Goal: Transaction & Acquisition: Download file/media

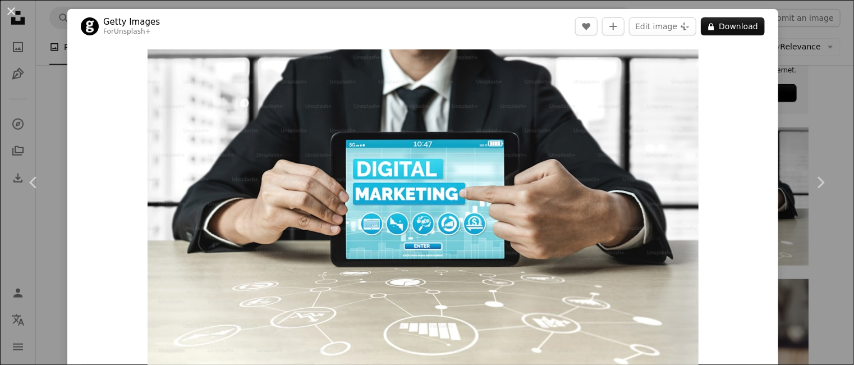
scroll to position [5455, 0]
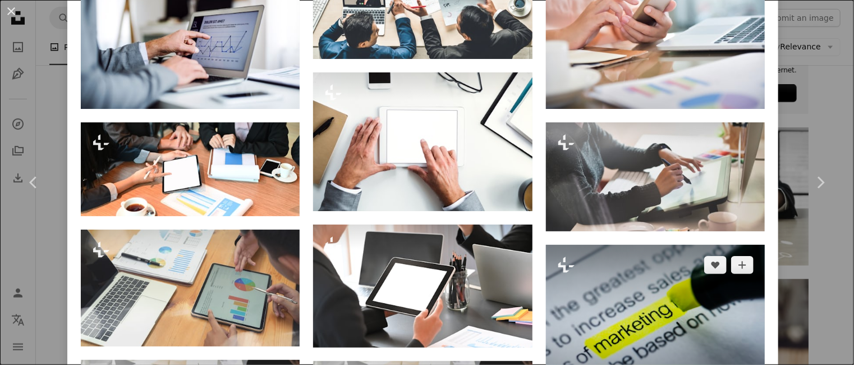
click at [624, 247] on img at bounding box center [655, 322] width 219 height 154
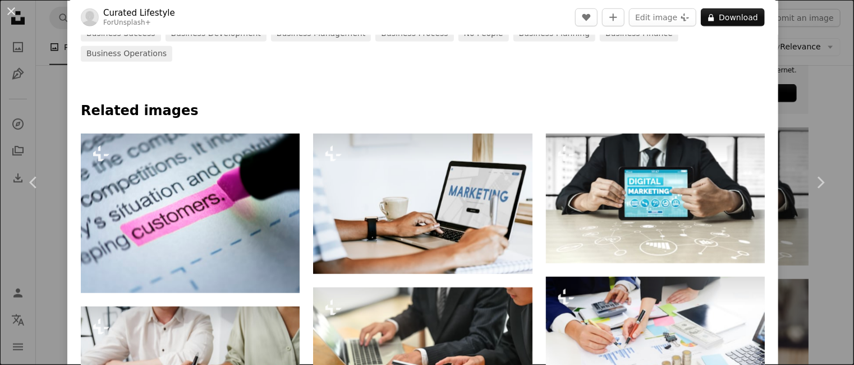
scroll to position [472, 0]
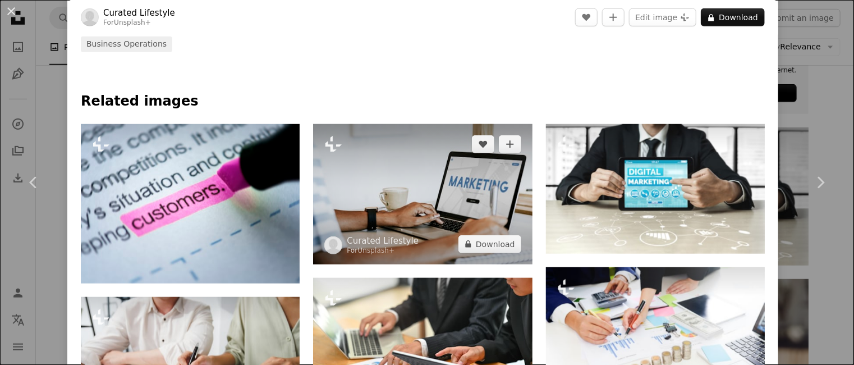
click at [486, 185] on img at bounding box center [422, 194] width 219 height 140
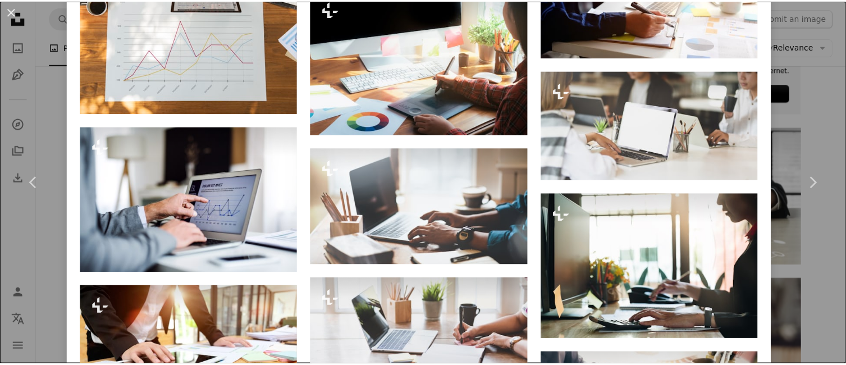
scroll to position [3642, 0]
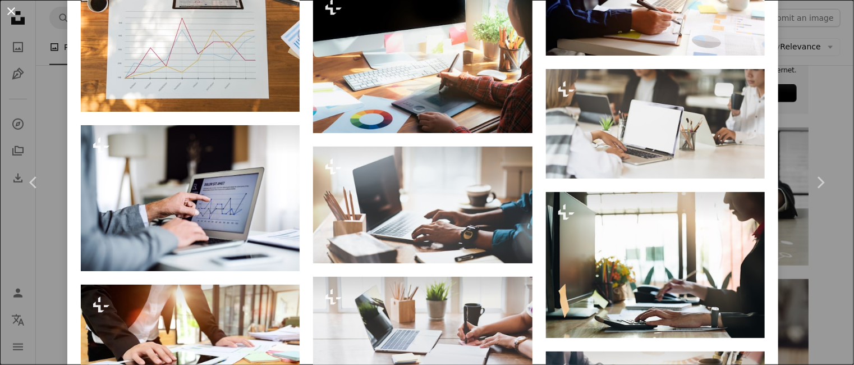
click at [11, 15] on button "An X shape" at bounding box center [10, 10] width 13 height 13
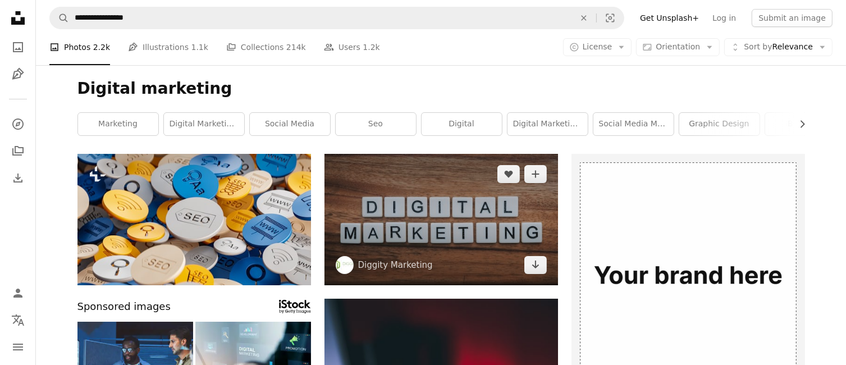
click at [467, 205] on img at bounding box center [440, 219] width 233 height 131
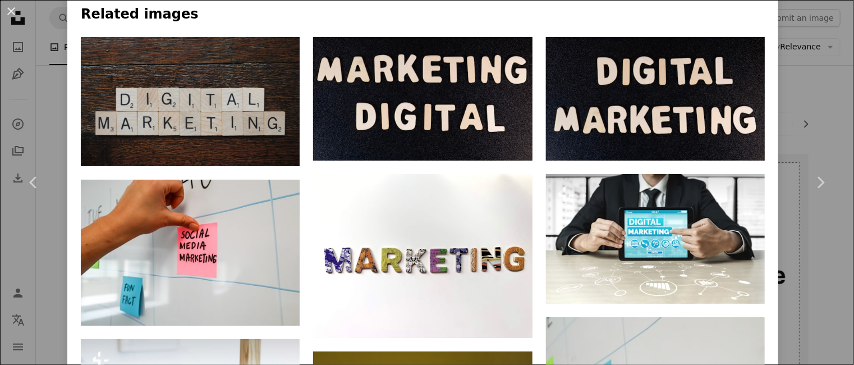
scroll to position [870, 0]
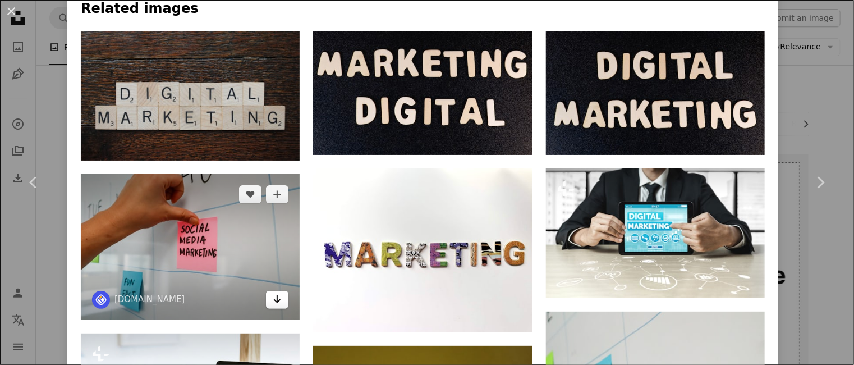
click at [275, 293] on icon "Arrow pointing down" at bounding box center [277, 298] width 9 height 13
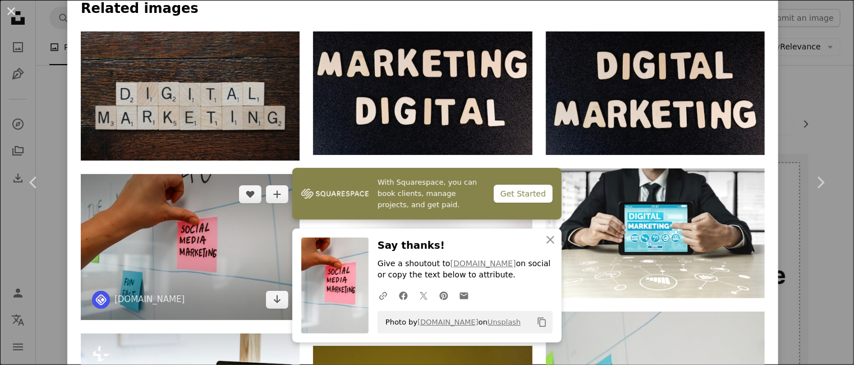
click at [180, 232] on img at bounding box center [190, 247] width 219 height 146
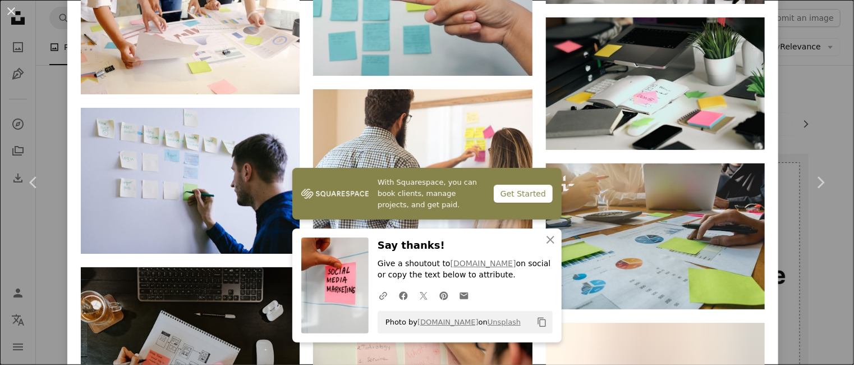
scroll to position [3208, 0]
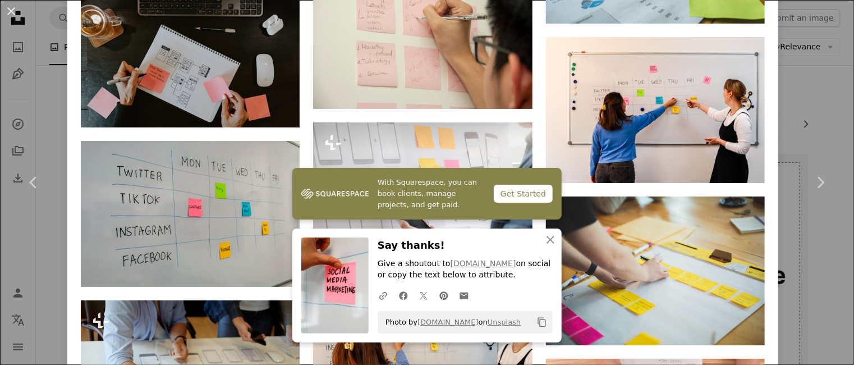
drag, startPoint x: 848, startPoint y: 360, endPoint x: 840, endPoint y: 272, distance: 88.4
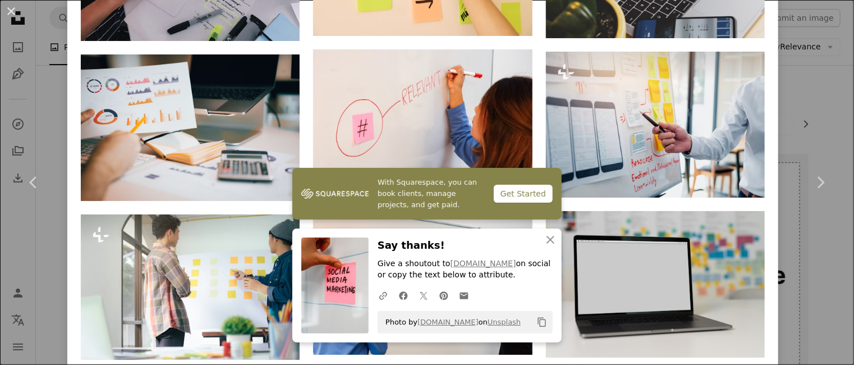
scroll to position [0, 0]
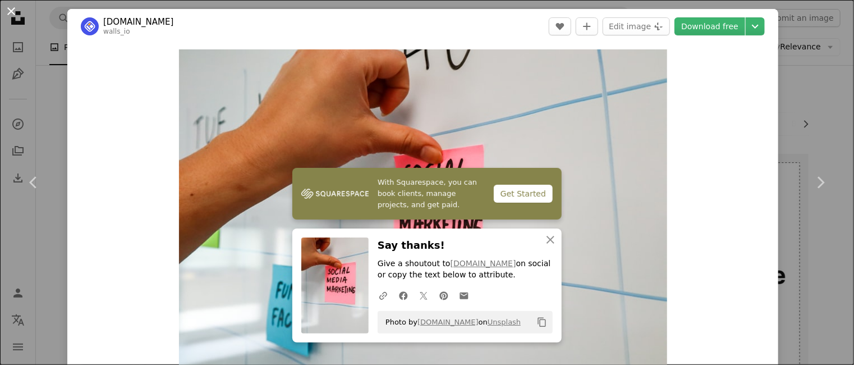
click at [9, 10] on button "An X shape" at bounding box center [10, 10] width 13 height 13
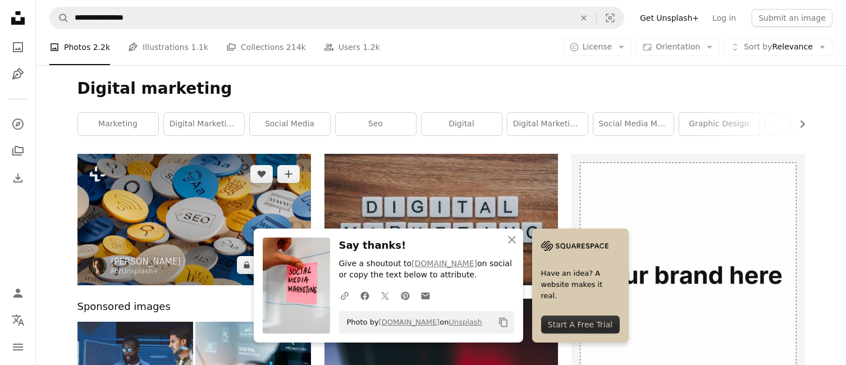
click at [250, 196] on img at bounding box center [193, 219] width 233 height 131
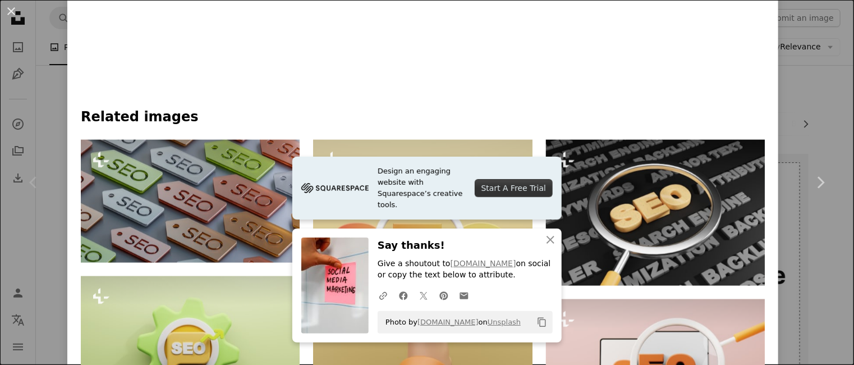
scroll to position [646, 0]
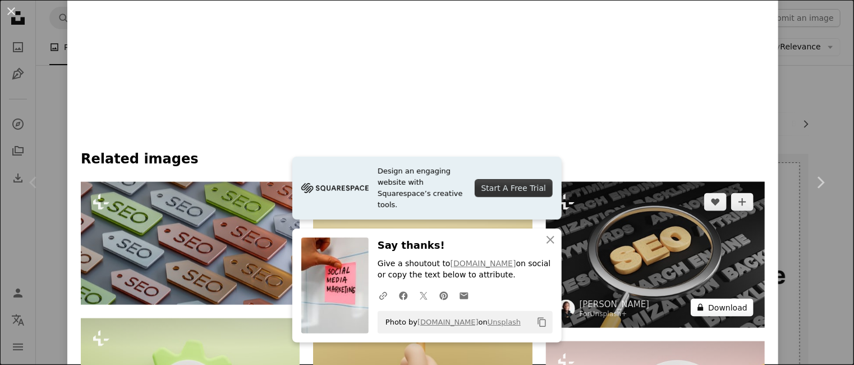
click at [702, 301] on button "A lock Download" at bounding box center [722, 307] width 63 height 18
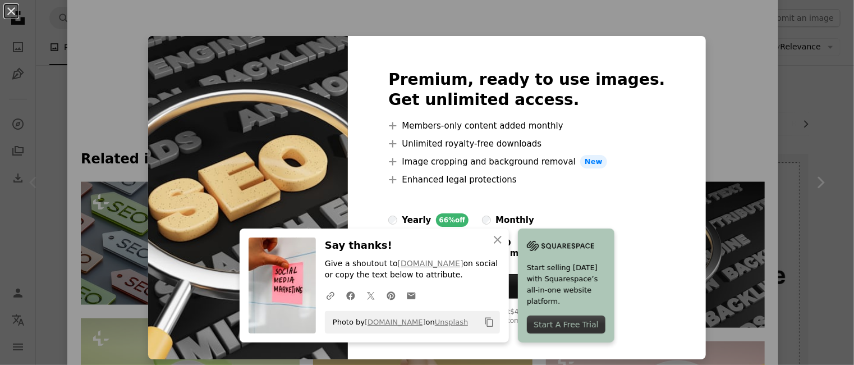
click at [748, 153] on div "An X shape Premium, ready to use images. Get unlimited access. A plus sign Memb…" at bounding box center [427, 182] width 854 height 365
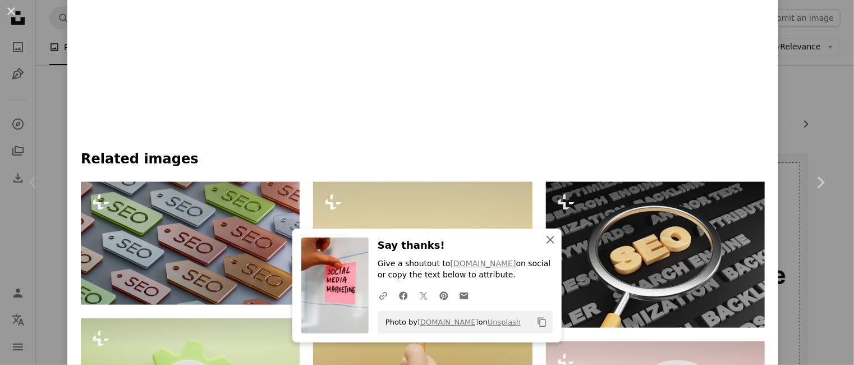
click at [546, 237] on icon "button" at bounding box center [550, 240] width 8 height 8
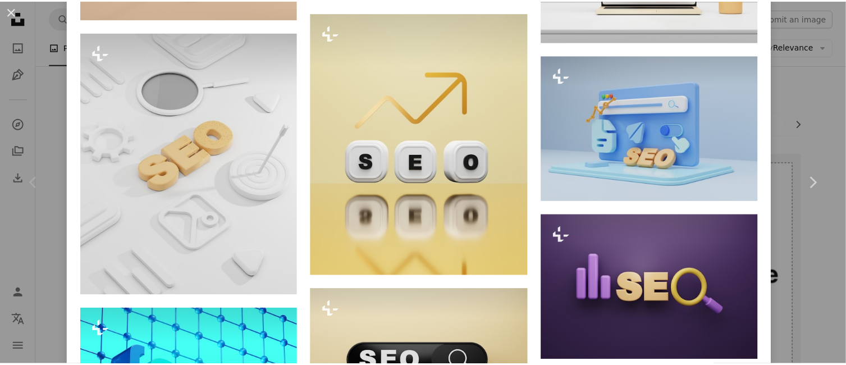
scroll to position [1264, 0]
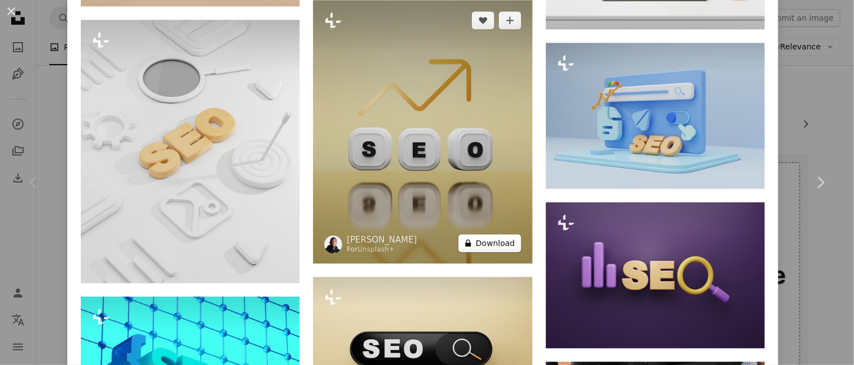
click at [480, 234] on button "A lock Download" at bounding box center [489, 243] width 63 height 18
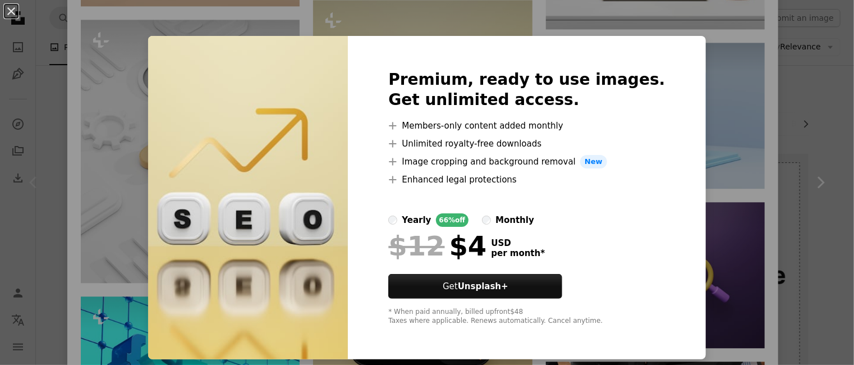
click at [129, 114] on div "An X shape Premium, ready to use images. Get unlimited access. A plus sign Memb…" at bounding box center [427, 182] width 854 height 365
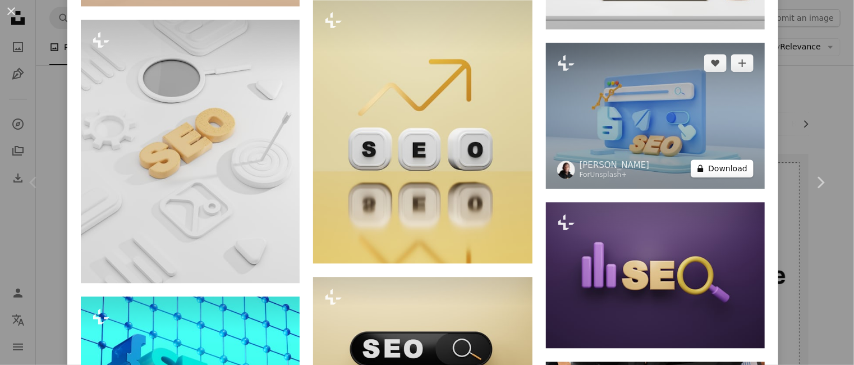
click at [711, 162] on button "A lock Download" at bounding box center [722, 168] width 63 height 18
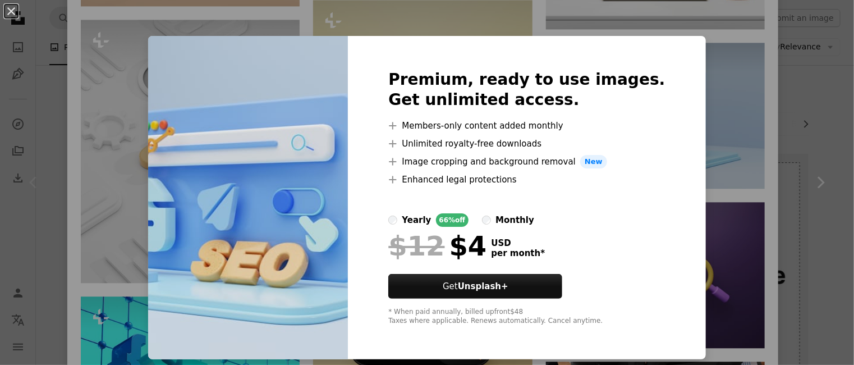
click at [121, 57] on div "An X shape Premium, ready to use images. Get unlimited access. A plus sign Memb…" at bounding box center [427, 182] width 854 height 365
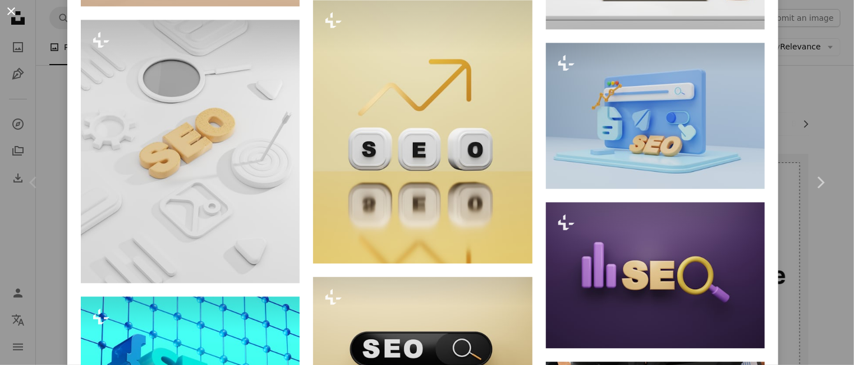
click at [14, 10] on button "An X shape" at bounding box center [10, 10] width 13 height 13
